Goal: Information Seeking & Learning: Understand process/instructions

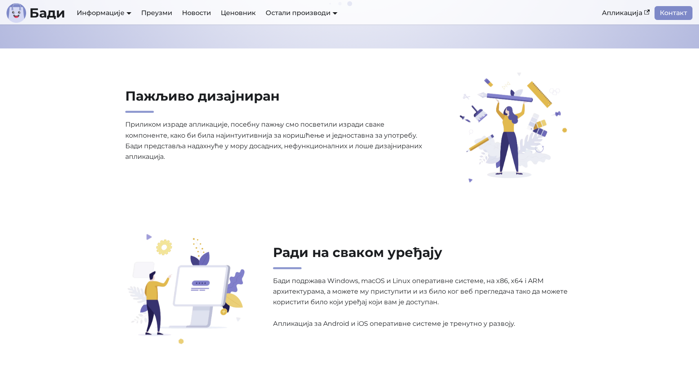
scroll to position [668, 0]
click at [615, 13] on link "Апликација" at bounding box center [626, 13] width 58 height 14
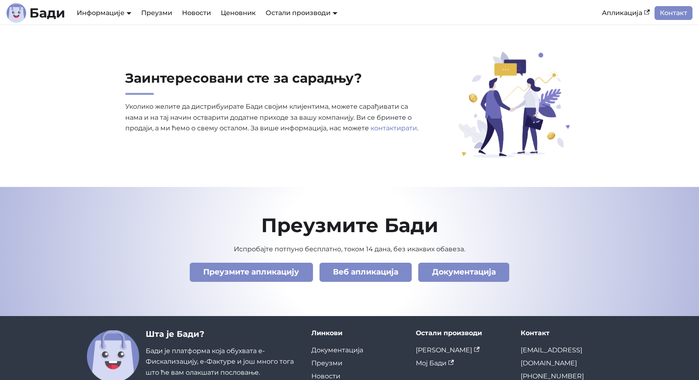
scroll to position [2783, 0]
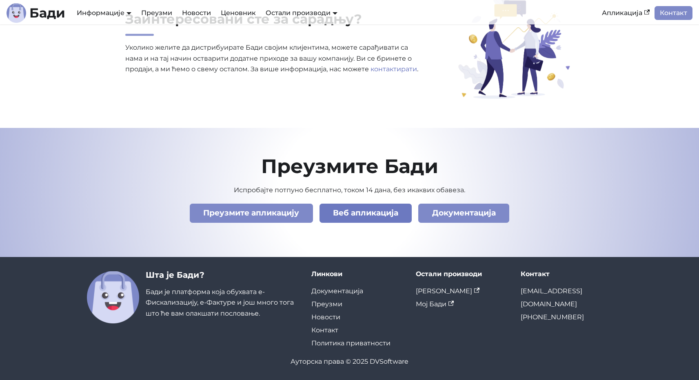
click at [355, 215] on link "Веб апликација" at bounding box center [365, 213] width 93 height 19
click at [458, 212] on link "Документација" at bounding box center [463, 213] width 91 height 19
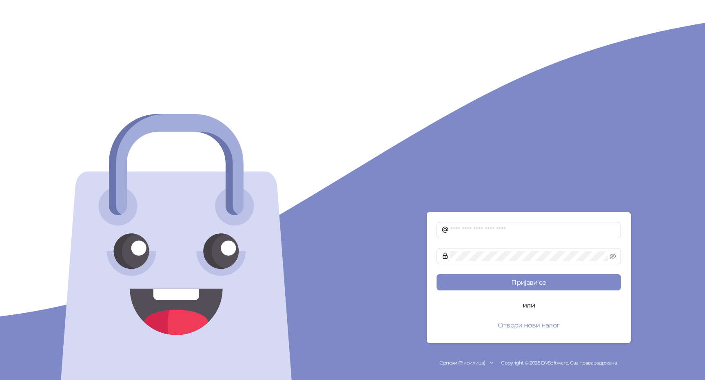
click at [550, 364] on div "Српски (Ћирилица) Copyright © 2025 DVSoftware. Сва права задржана." at bounding box center [528, 364] width 352 height 8
click at [529, 223] on span at bounding box center [528, 230] width 184 height 16
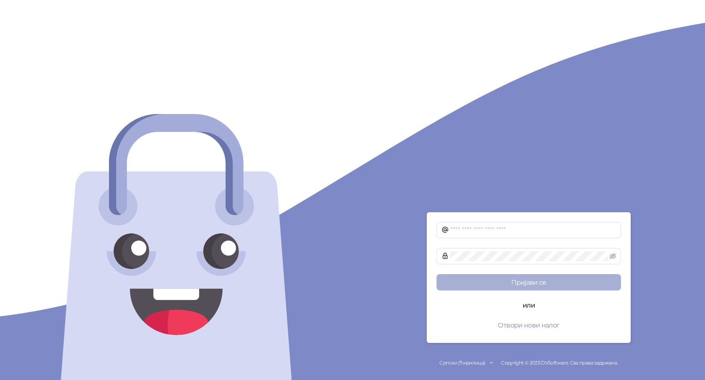
click at [525, 275] on button "Пријави се" at bounding box center [528, 282] width 184 height 16
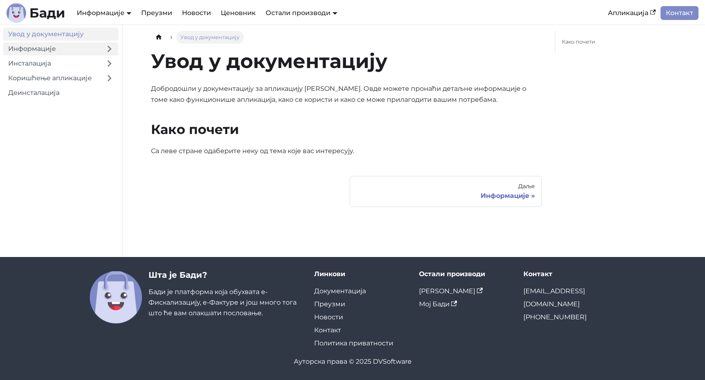
click at [31, 51] on link "Информације" at bounding box center [51, 48] width 97 height 13
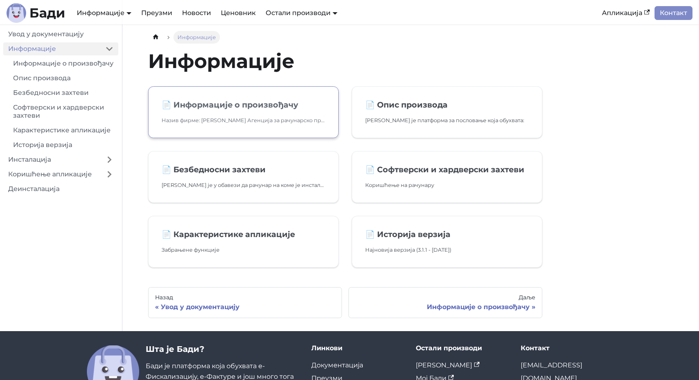
click at [220, 103] on h2 "📄️ Информације о произвођачу" at bounding box center [243, 105] width 164 height 10
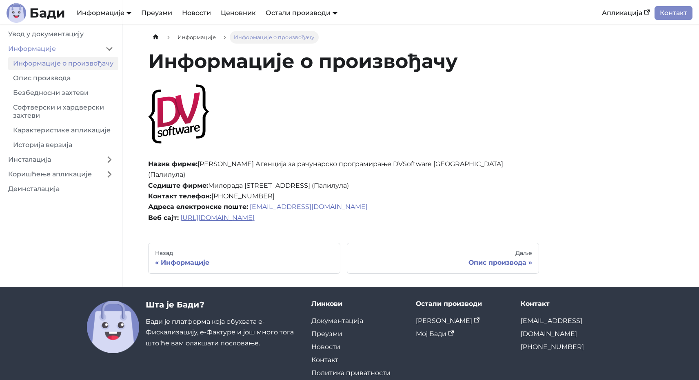
click at [228, 214] on link "[URL][DOMAIN_NAME]" at bounding box center [217, 218] width 74 height 8
click at [68, 82] on link "Опис производа" at bounding box center [63, 78] width 110 height 13
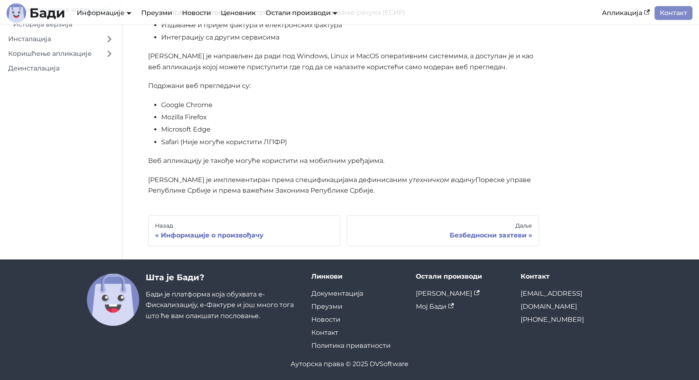
scroll to position [171, 0]
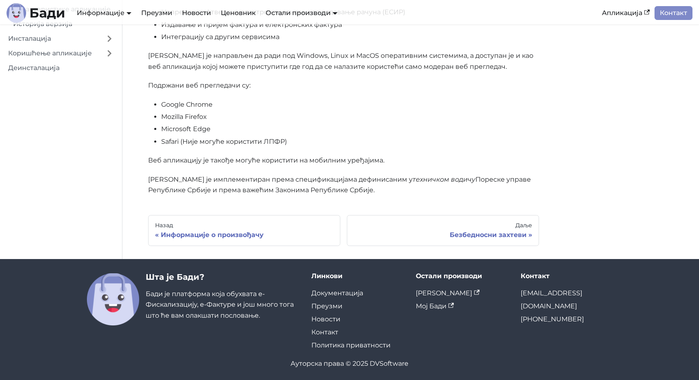
click at [47, 45] on link "Инсталација" at bounding box center [51, 38] width 97 height 13
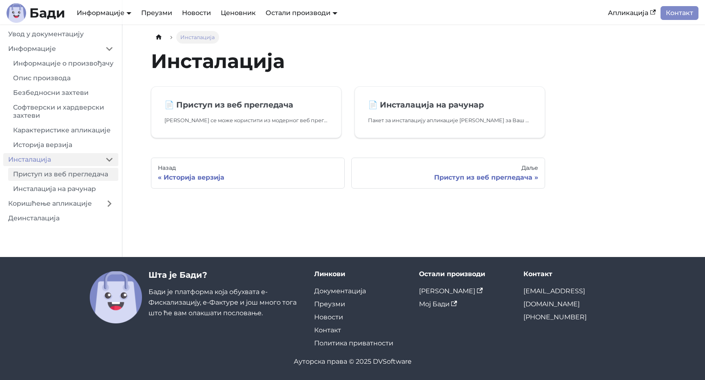
click at [42, 181] on link "Приступ из веб прегледача" at bounding box center [63, 174] width 110 height 13
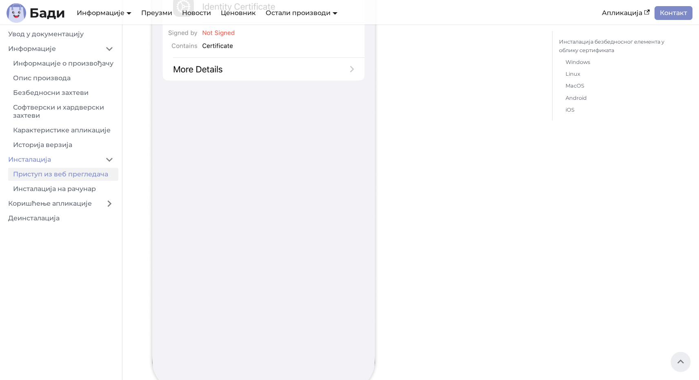
scroll to position [10135, 0]
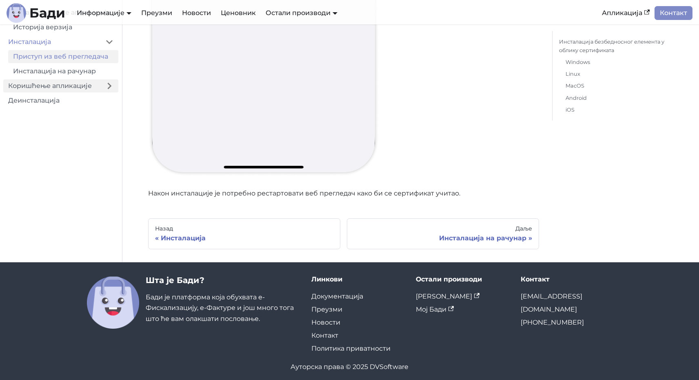
click at [51, 90] on link "Коришћење апликације" at bounding box center [51, 86] width 97 height 13
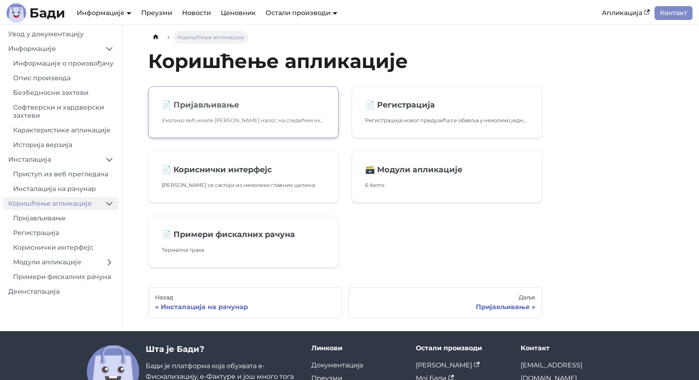
click at [195, 113] on link "📄️ Пријављивање Уколико већ имате Бади налог, на следећем екрану унесите вашу а…" at bounding box center [243, 112] width 190 height 52
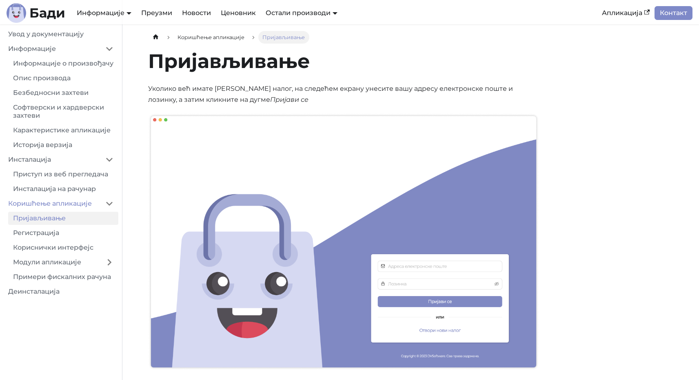
scroll to position [199, 0]
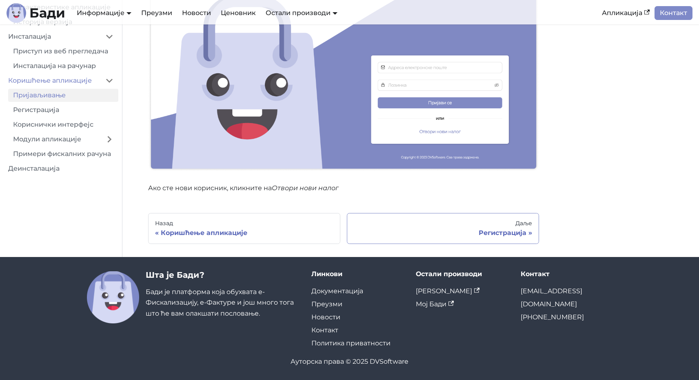
click at [476, 226] on div "Даље" at bounding box center [443, 223] width 178 height 7
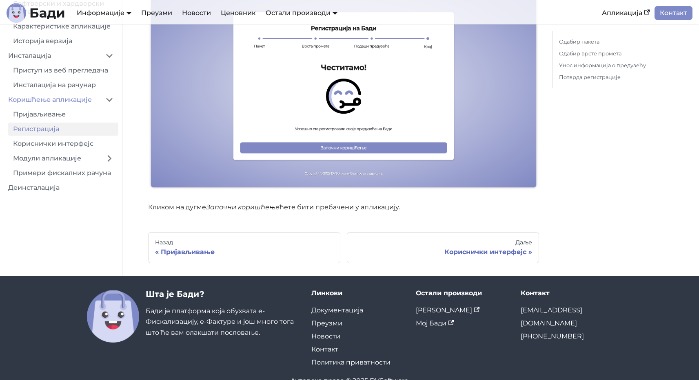
scroll to position [1648, 0]
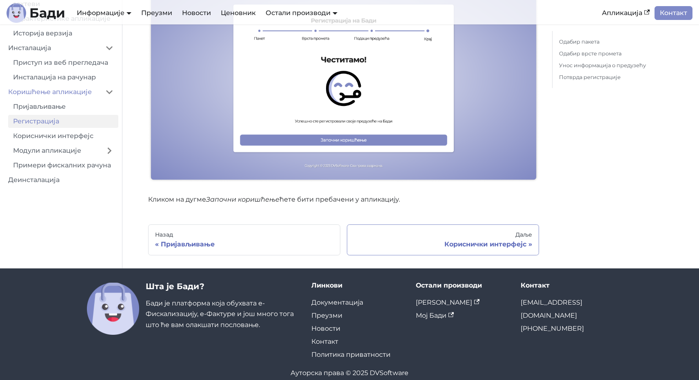
click at [494, 241] on div "Кориснички интерфејс" at bounding box center [443, 245] width 178 height 8
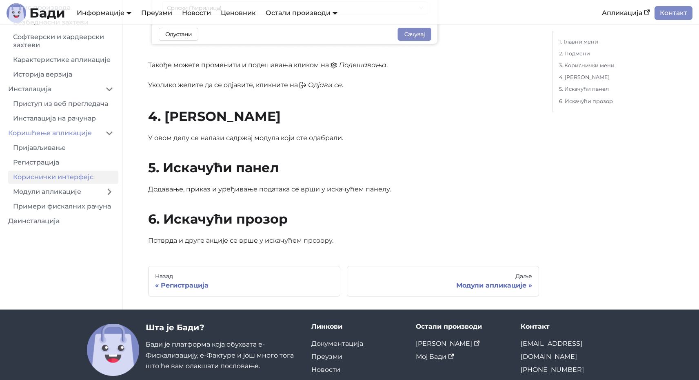
scroll to position [783, 0]
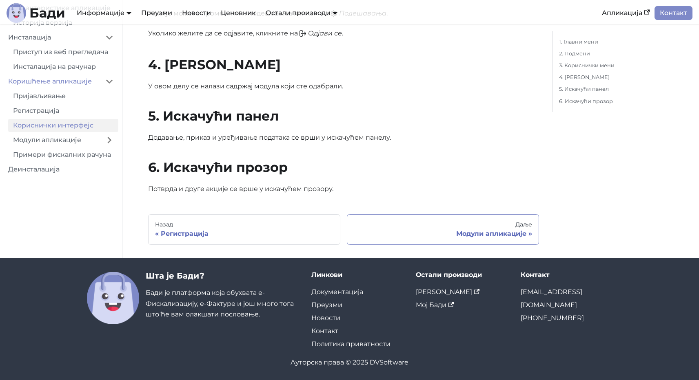
click at [471, 234] on div "Модули апликације" at bounding box center [443, 234] width 178 height 8
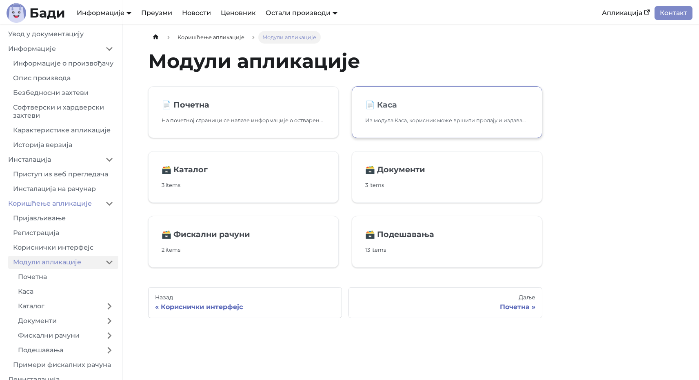
click at [413, 102] on h2 "📄️ Каса" at bounding box center [447, 105] width 164 height 10
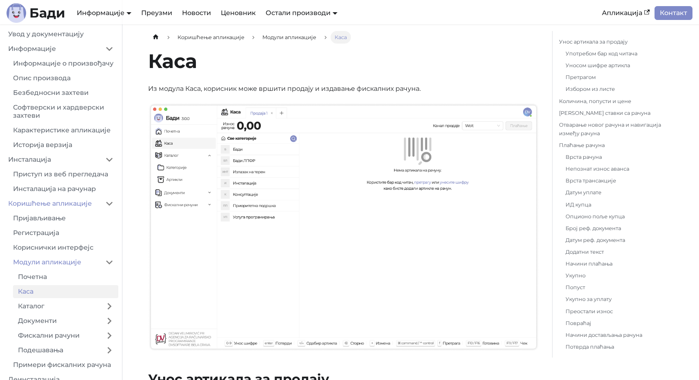
click at [408, 143] on img at bounding box center [343, 227] width 391 height 249
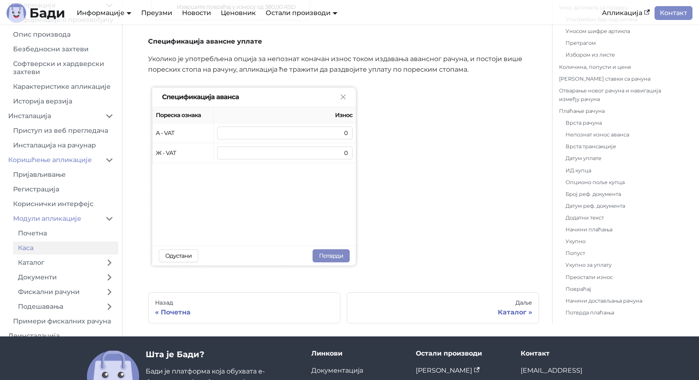
scroll to position [3940, 0]
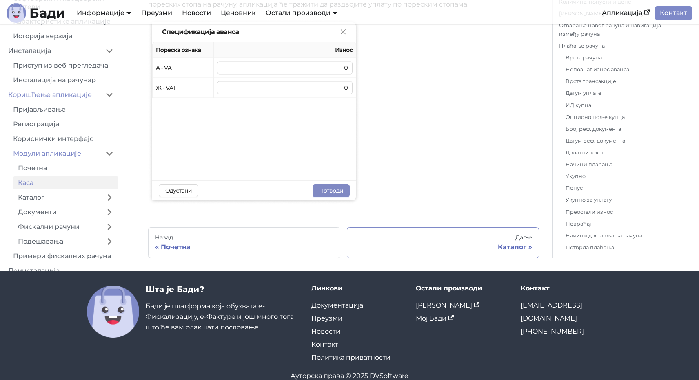
click at [458, 251] on link "Даље Каталог" at bounding box center [443, 243] width 192 height 31
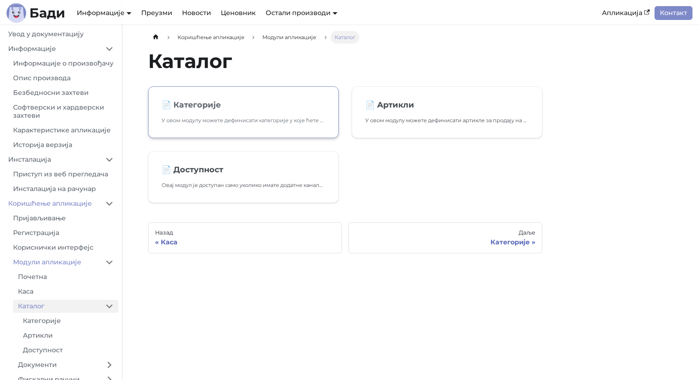
click at [280, 100] on h2 "📄️ Категорије" at bounding box center [243, 105] width 164 height 10
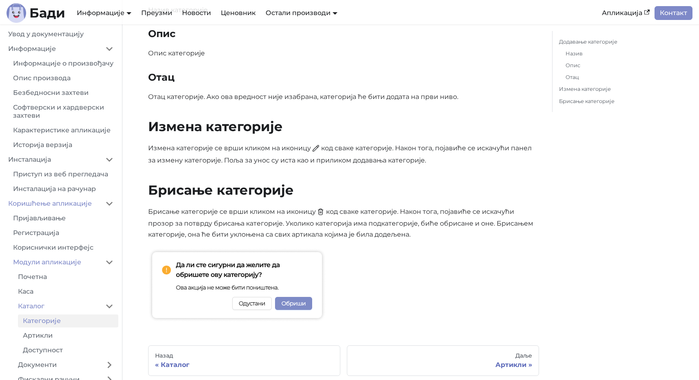
scroll to position [798, 0]
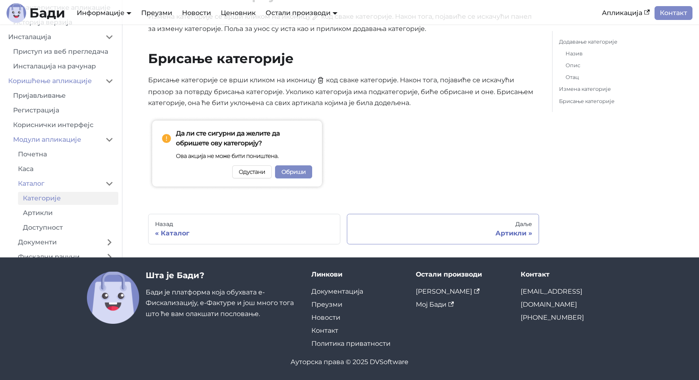
click at [519, 227] on div "Даље" at bounding box center [443, 224] width 178 height 7
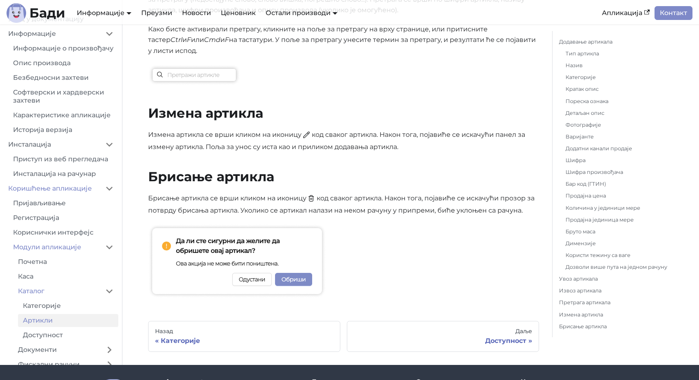
scroll to position [3123, 0]
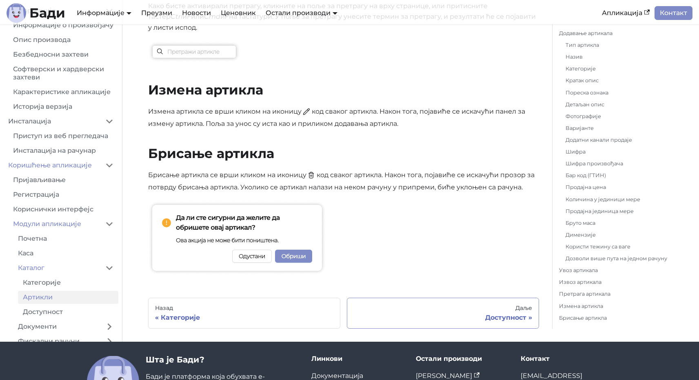
click at [518, 314] on div "Доступност" at bounding box center [443, 318] width 178 height 8
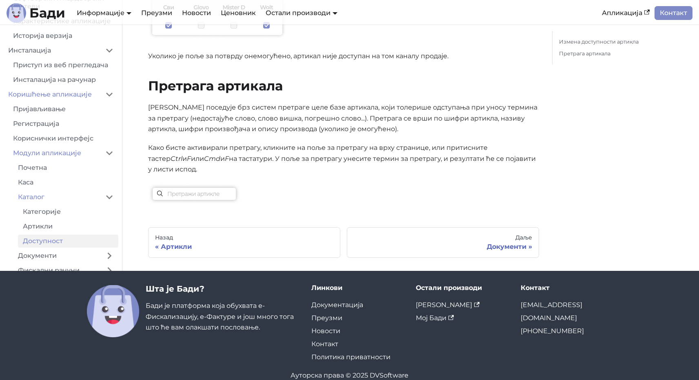
scroll to position [439, 0]
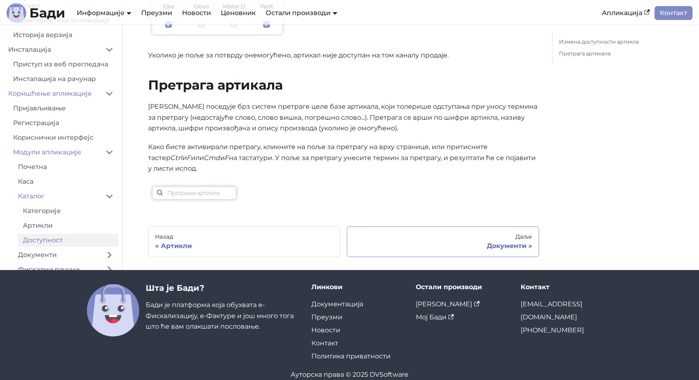
click at [489, 234] on div "Даље" at bounding box center [443, 237] width 178 height 7
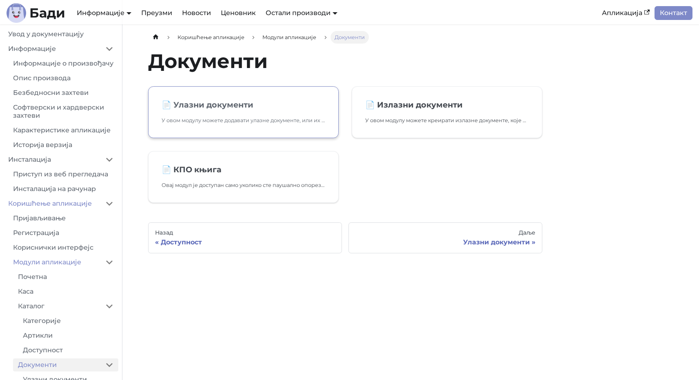
click at [230, 110] on h2 "📄️ Улазни документи" at bounding box center [243, 105] width 164 height 10
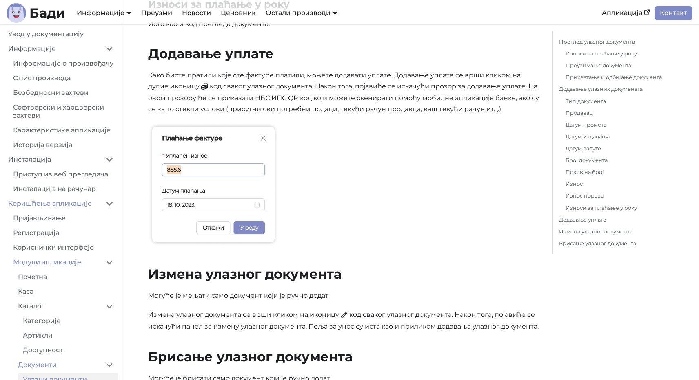
scroll to position [2671, 0]
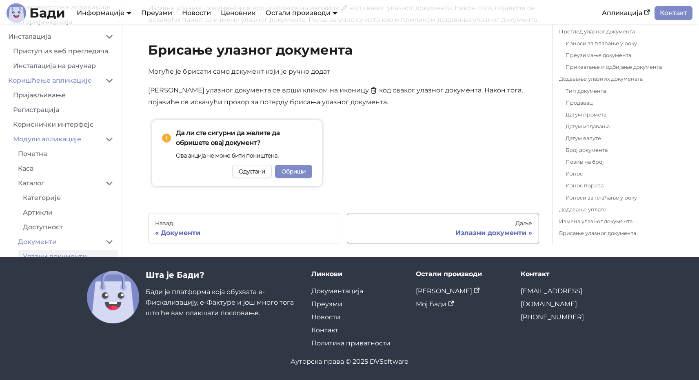
click at [489, 231] on div "Излазни документи" at bounding box center [443, 233] width 178 height 8
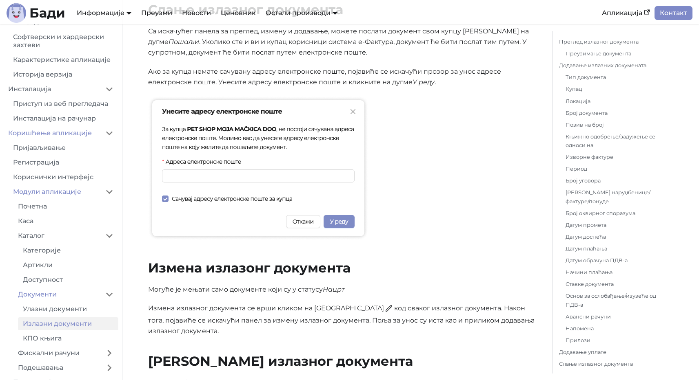
scroll to position [3560, 0]
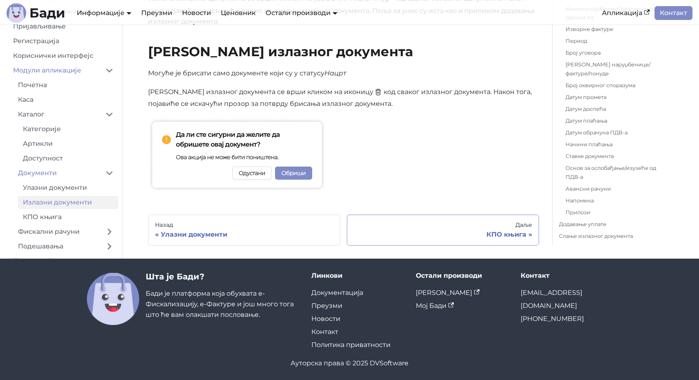
click at [465, 234] on div "КПО књига" at bounding box center [443, 235] width 178 height 8
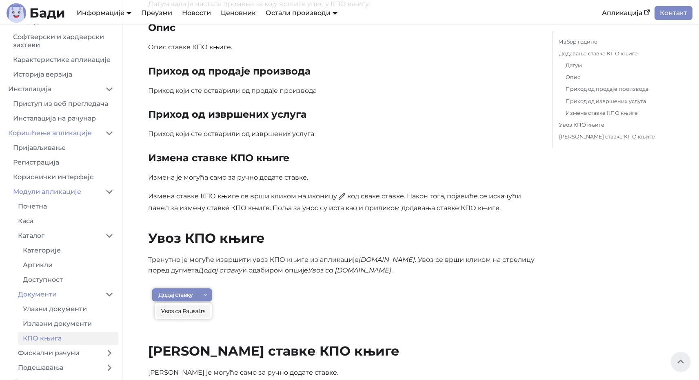
scroll to position [600, 0]
